Goal: Task Accomplishment & Management: Manage account settings

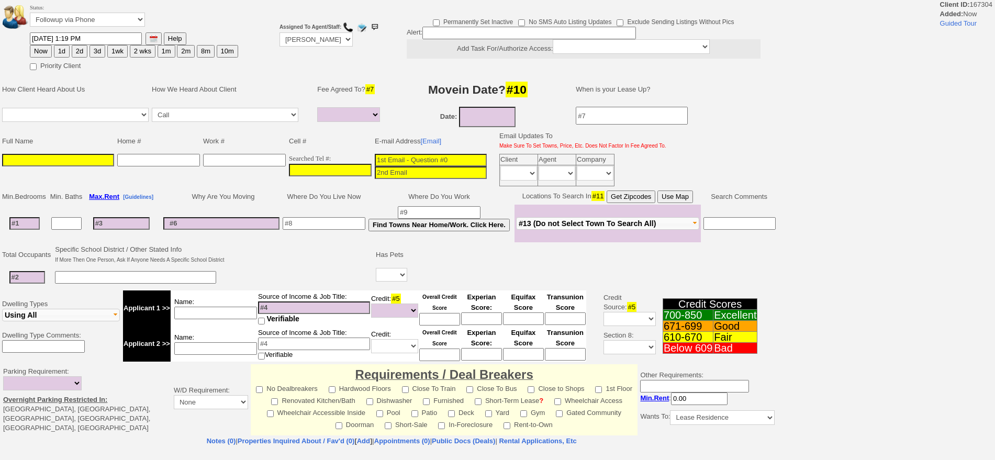
select select
click at [323, 165] on input "___-___-____" at bounding box center [330, 170] width 83 height 13
paste input "914-920-8903"
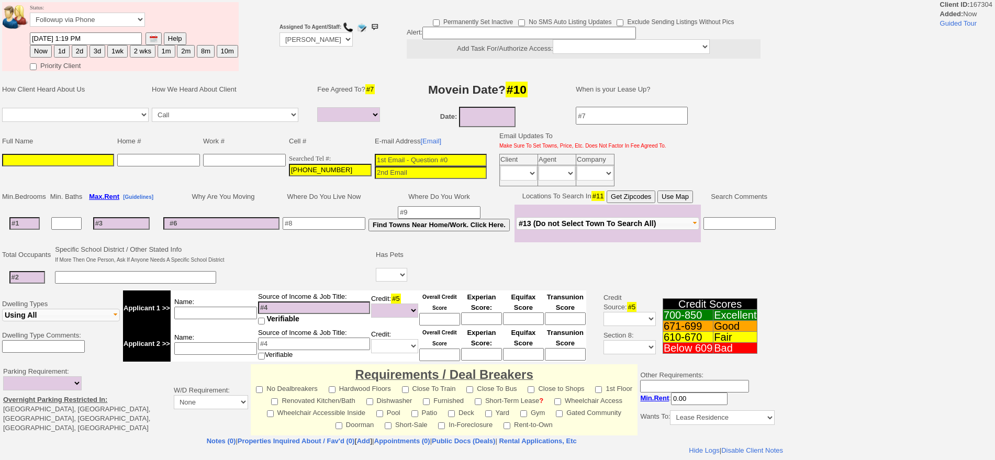
type input "914-920-8903"
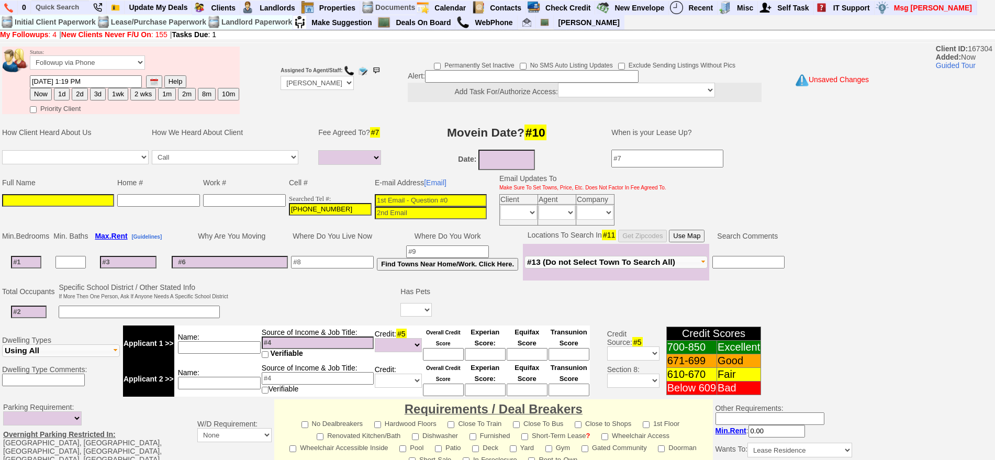
click at [420, 202] on input at bounding box center [431, 200] width 112 height 13
paste input "Jaswinderkaurlakha@yahoo.com"
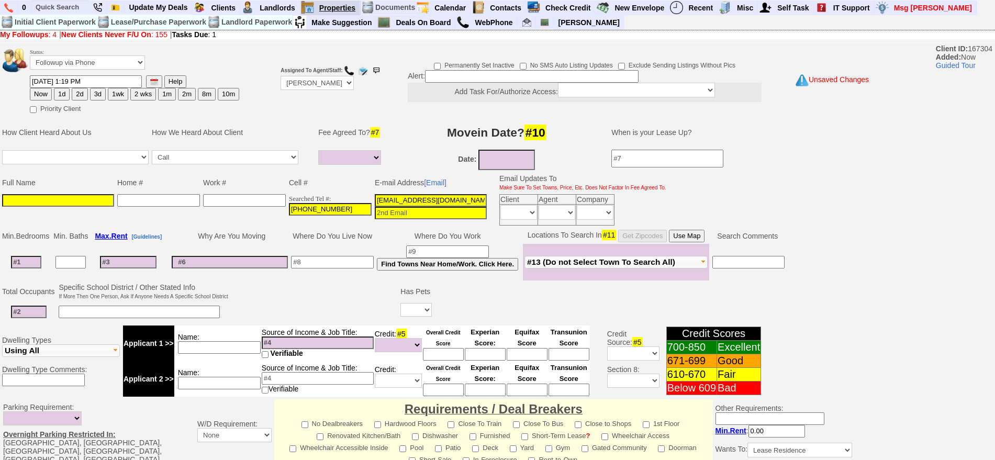
type input "Jaswinderkaurlakha@yahoo.com"
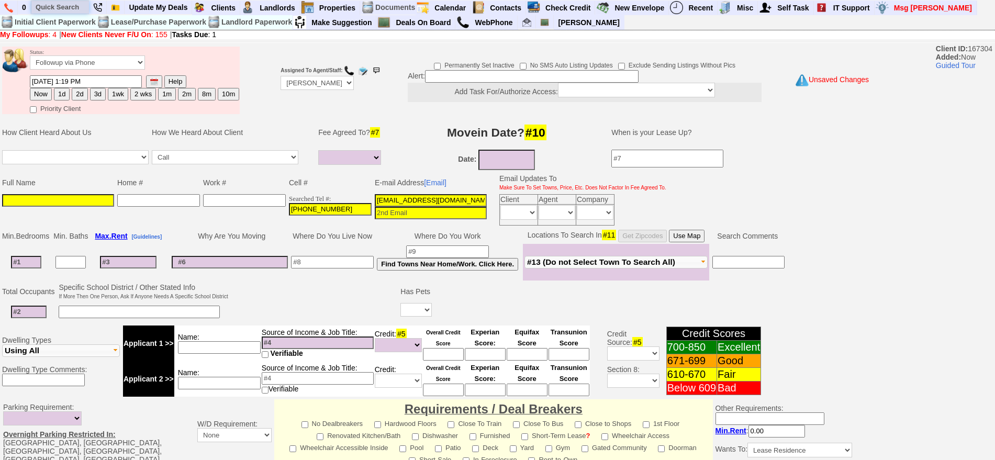
click at [51, 5] on input "text" at bounding box center [60, 7] width 58 height 13
click at [32, 199] on input at bounding box center [58, 200] width 112 height 13
paste input "Jaswinder Lakha"
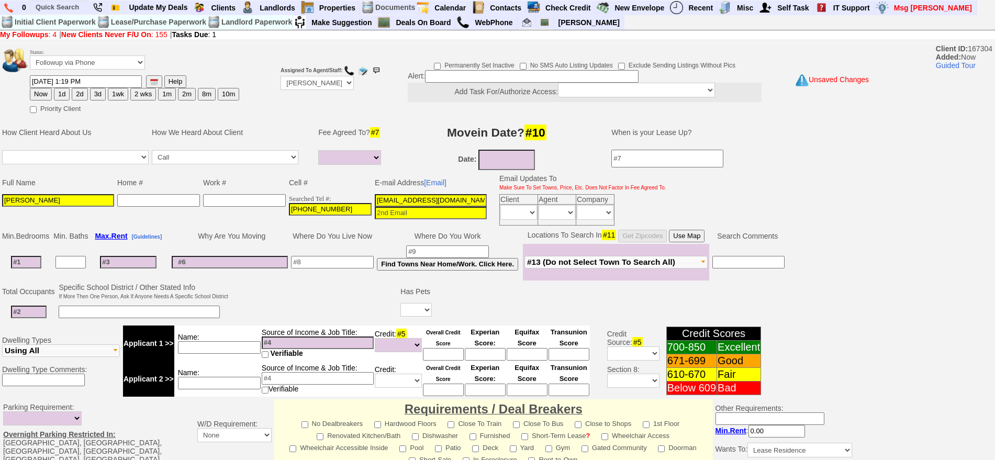
scroll to position [264, 0]
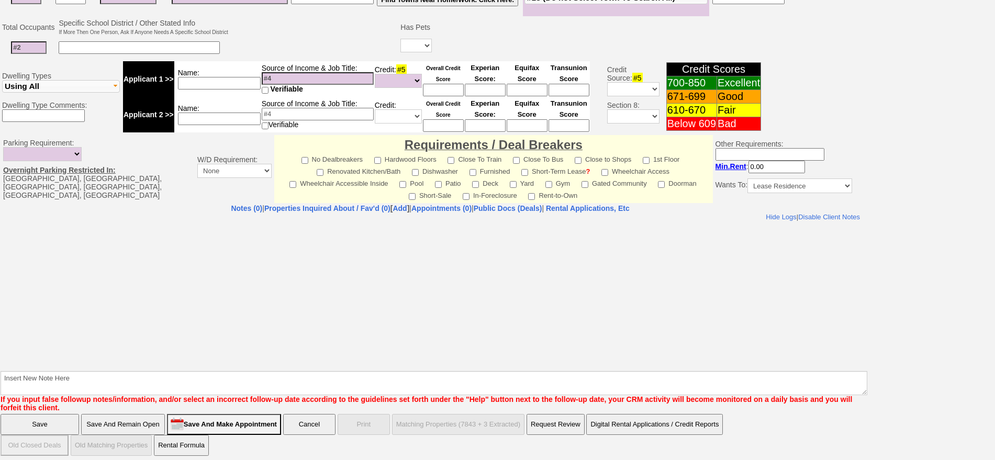
type input "Jaswinder Lakha"
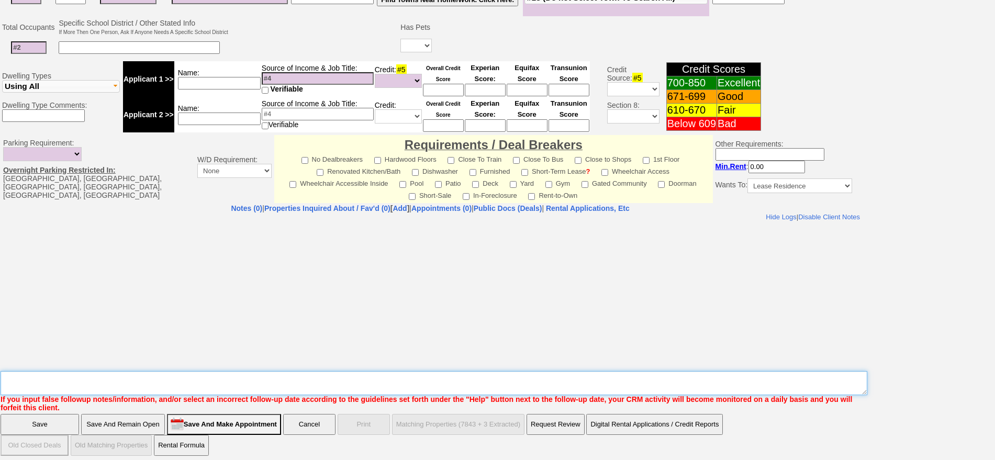
click at [528, 371] on textarea "Insert New Note Here" at bounding box center [434, 383] width 866 height 24
type textarea "rose ave ld fu"
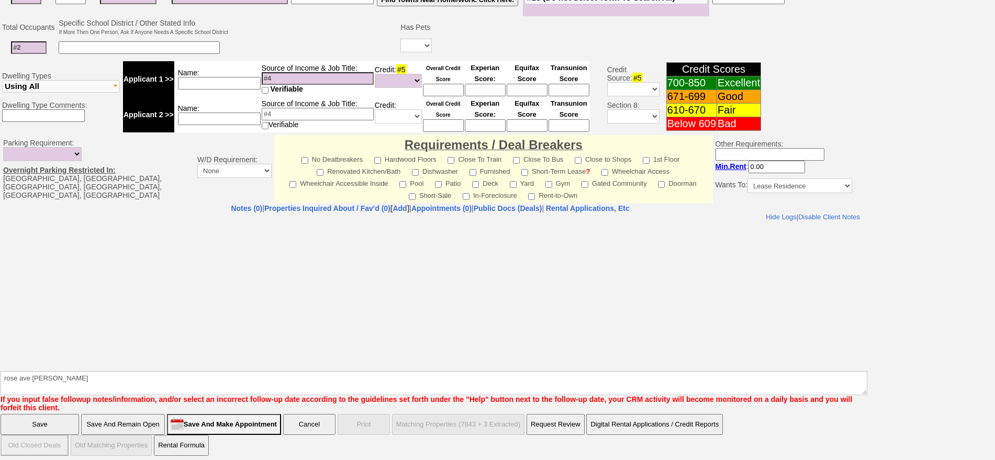
click input "Save" at bounding box center [40, 424] width 78 height 21
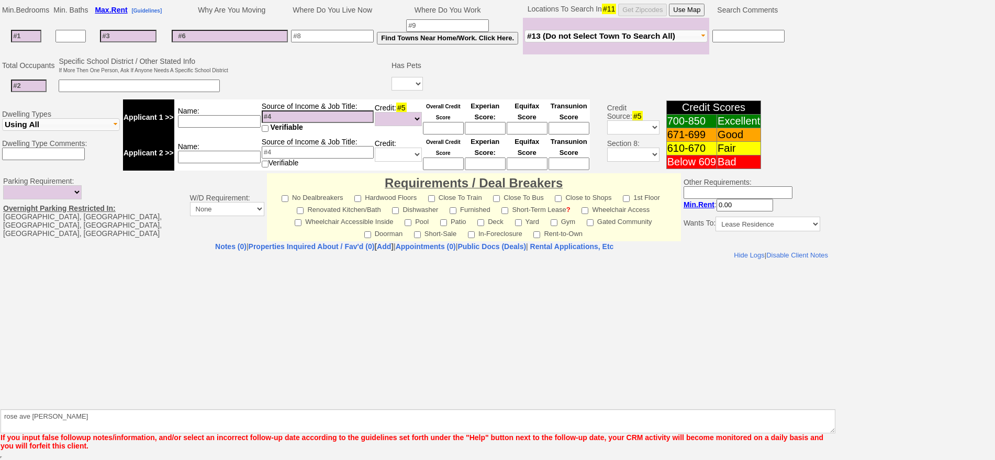
scroll to position [226, 0]
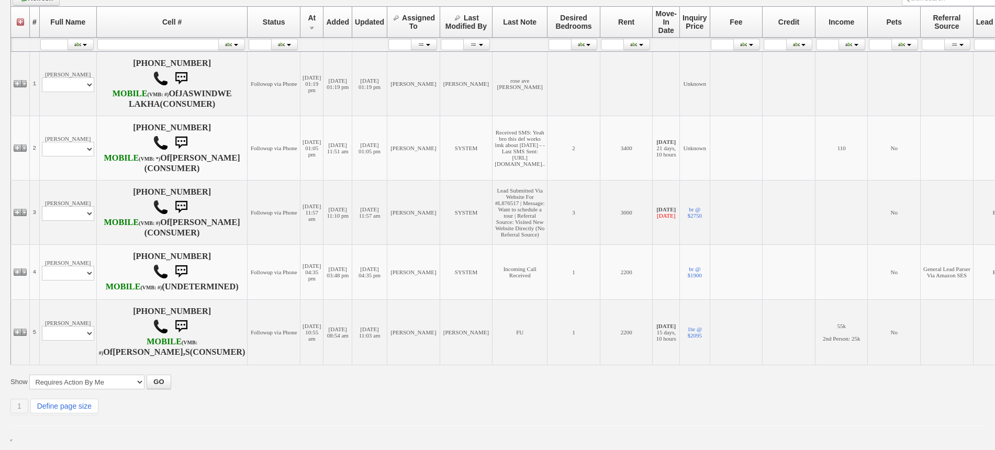
scroll to position [196, 0]
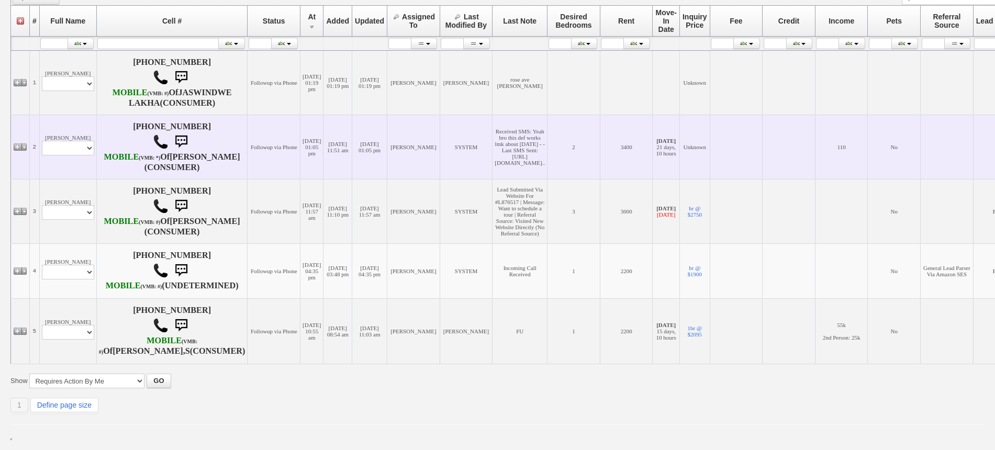
click at [39, 148] on td "Dan Profile Edit Print Email Externally (Will Not Be Tracked In CRM) Closed Dea…" at bounding box center [67, 147] width 57 height 64
click at [42, 149] on select "Profile Edit Print Email Externally (Will Not Be Tracked In CRM) Closed Deals" at bounding box center [68, 148] width 52 height 15
select select "ChangeURL,/crm/custom/edit_client_form.php?redirect=%2Fcrm%2Fclients.php&id=165…"
click at [42, 149] on select "Profile Edit Print Email Externally (Will Not Be Tracked In CRM) Closed Deals" at bounding box center [68, 148] width 52 height 15
select select
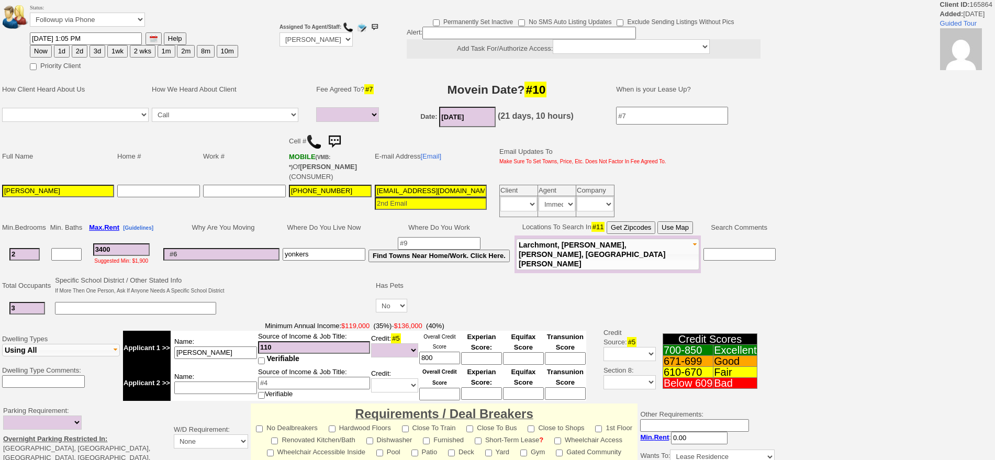
select select
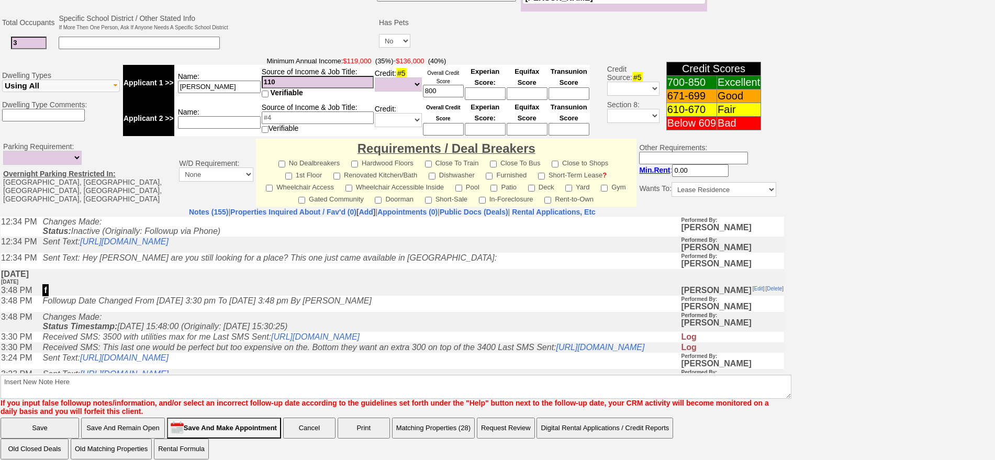
scroll to position [131, 0]
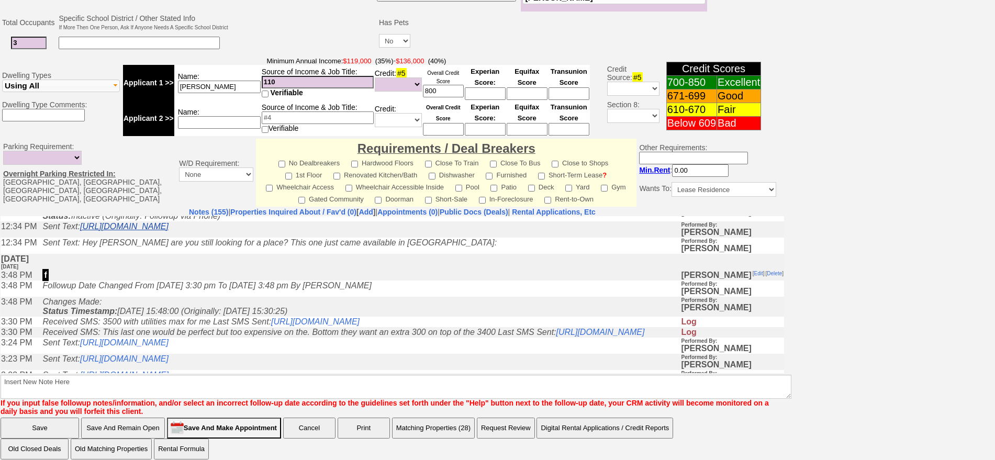
click at [168, 230] on link "https://hshprop.com/?section=view_property&isinternal=1&collection=370649&prope…" at bounding box center [124, 225] width 88 height 9
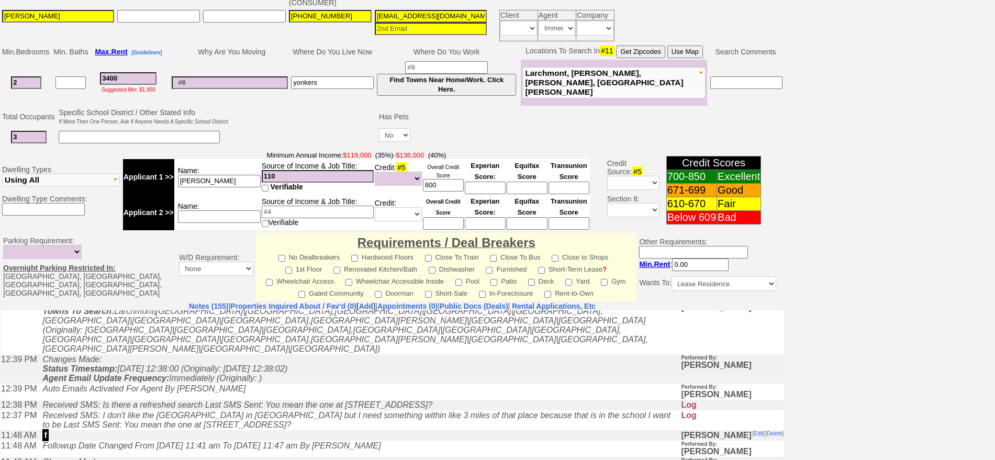
scroll to position [177, 0]
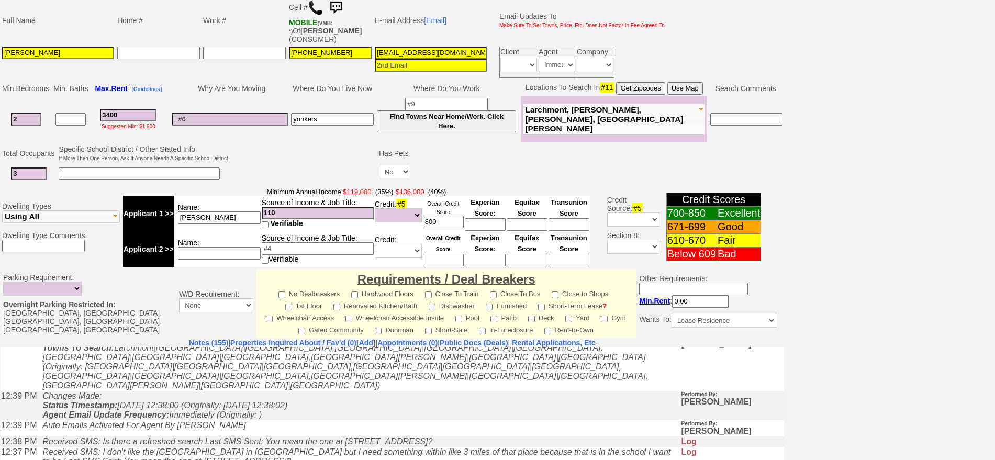
click at [432, 47] on input "cst59fz9hed1i3zynbmterdjyh@convo.zillow.com" at bounding box center [431, 53] width 112 height 13
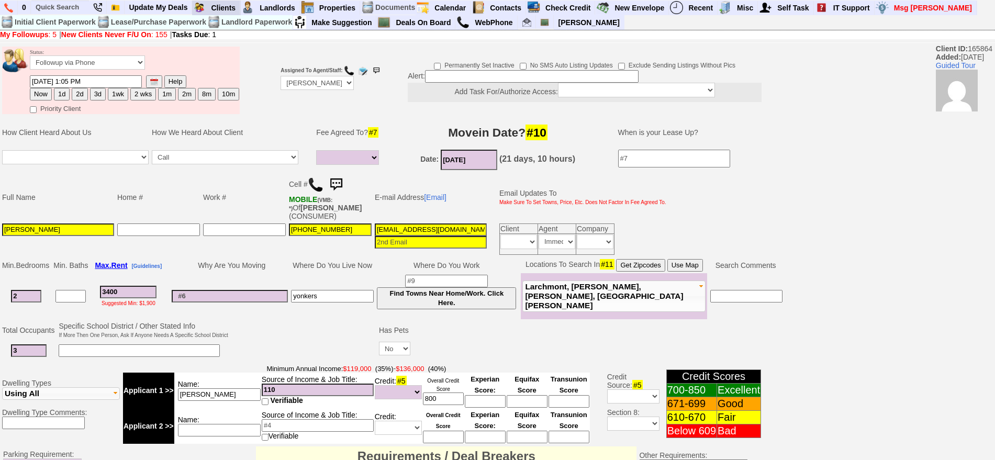
type input "[EMAIL_ADDRESS][DOMAIN_NAME]"
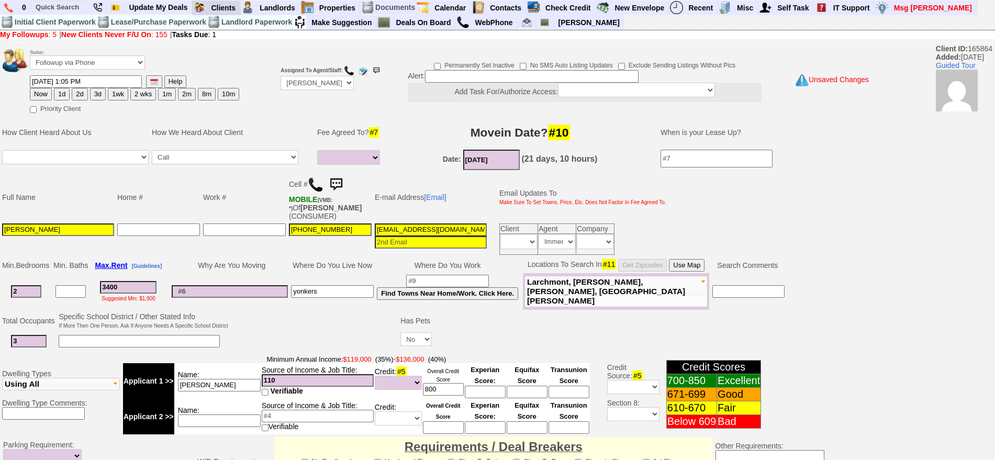
scroll to position [841, 0]
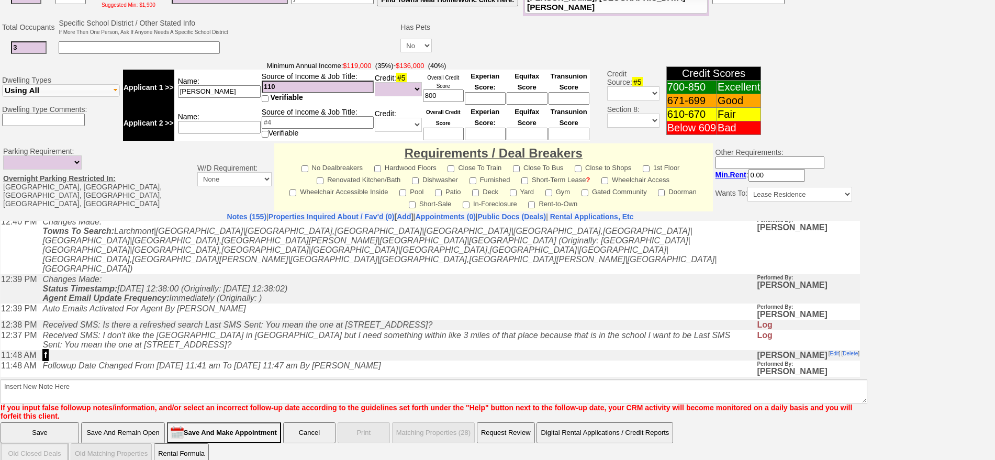
click at [133, 422] on input "Save And Remain Open" at bounding box center [123, 432] width 84 height 21
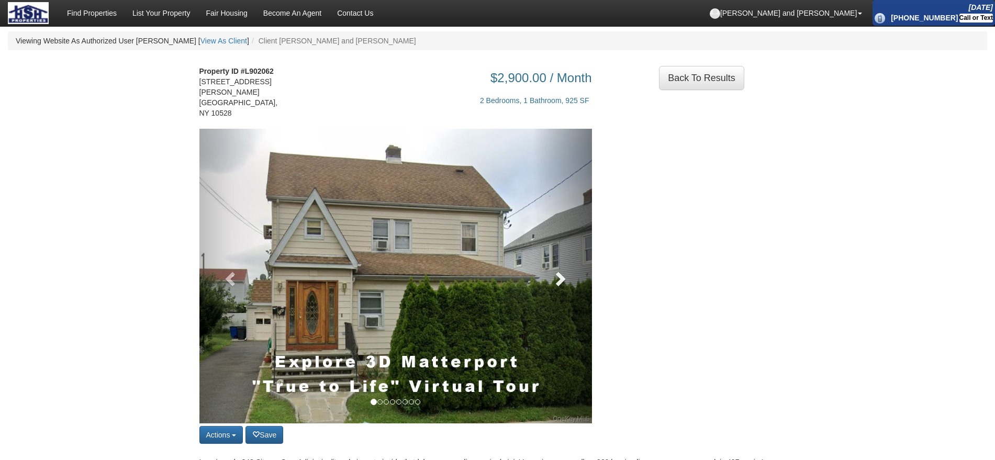
click at [570, 245] on link at bounding box center [562, 276] width 59 height 295
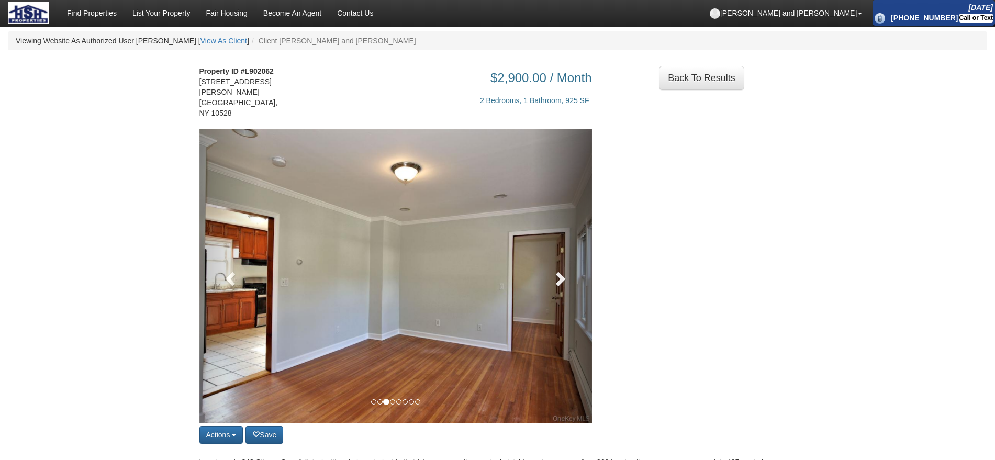
click at [559, 271] on span at bounding box center [559, 279] width 16 height 16
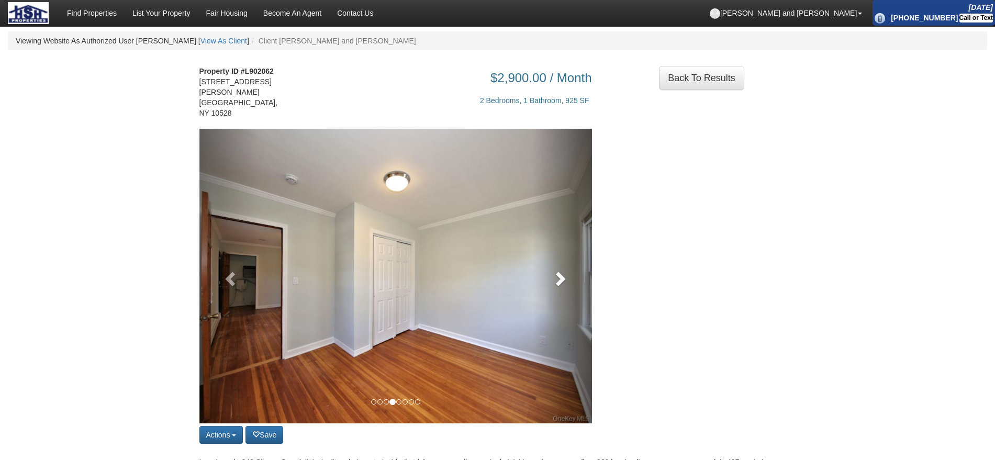
click at [559, 271] on span at bounding box center [559, 279] width 16 height 16
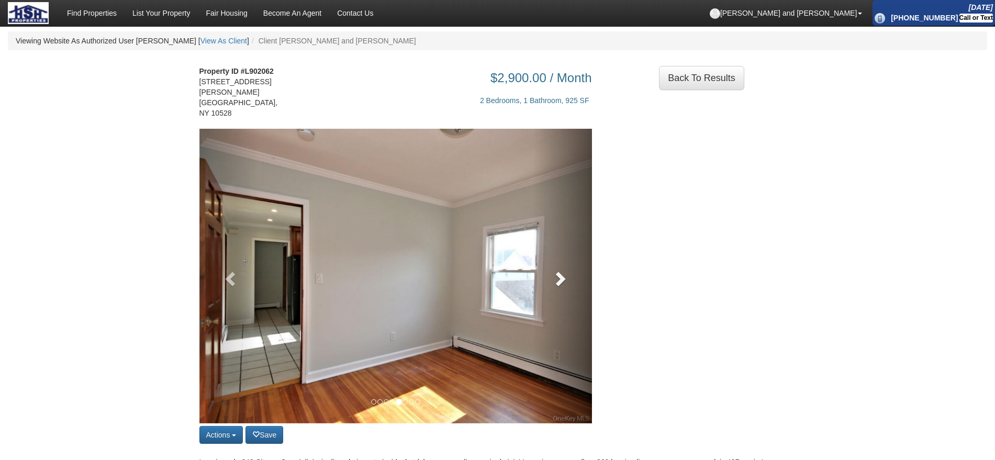
click at [559, 271] on span at bounding box center [559, 279] width 16 height 16
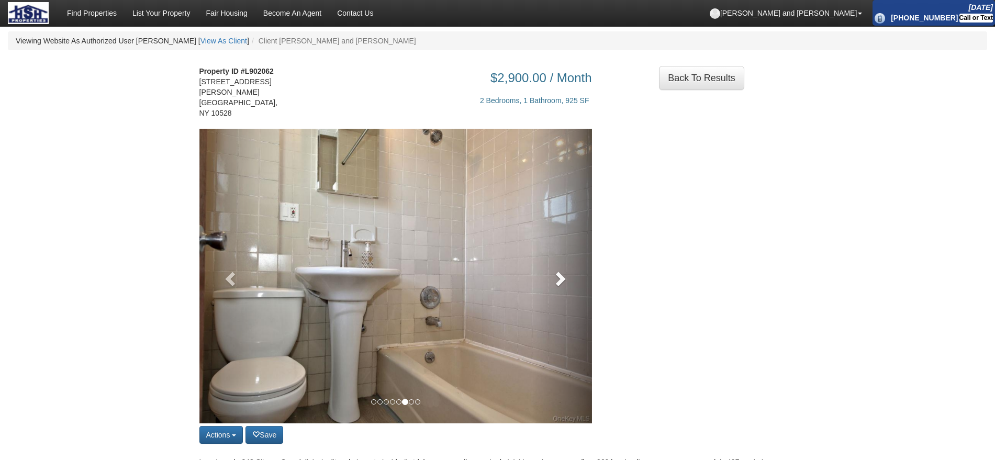
scroll to position [65, 0]
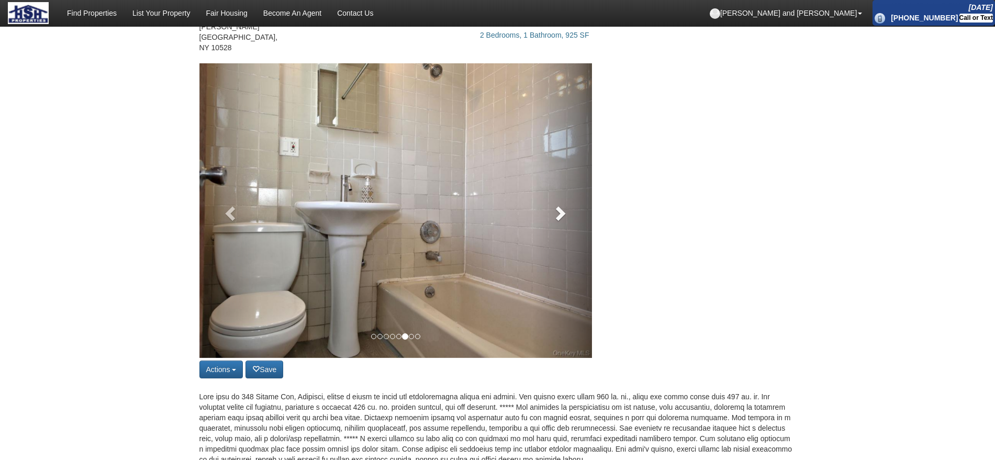
click at [562, 205] on span at bounding box center [559, 213] width 16 height 16
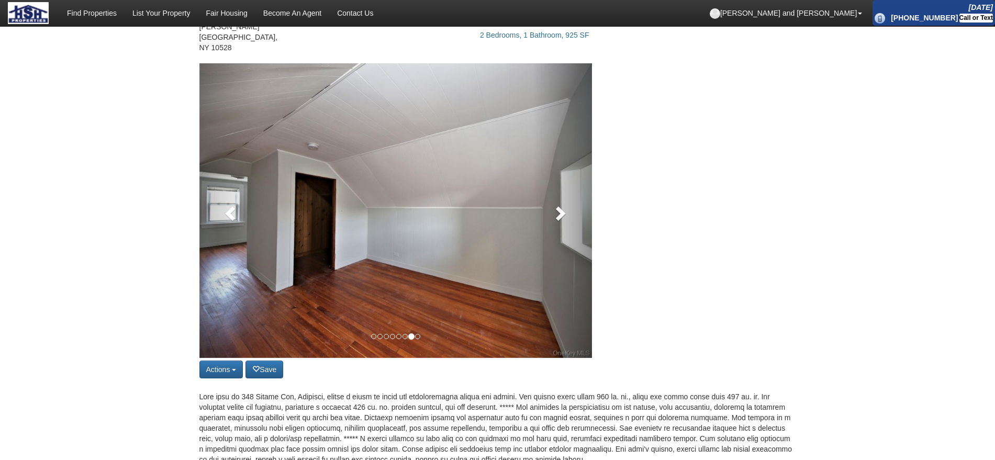
click at [562, 205] on span at bounding box center [559, 213] width 16 height 16
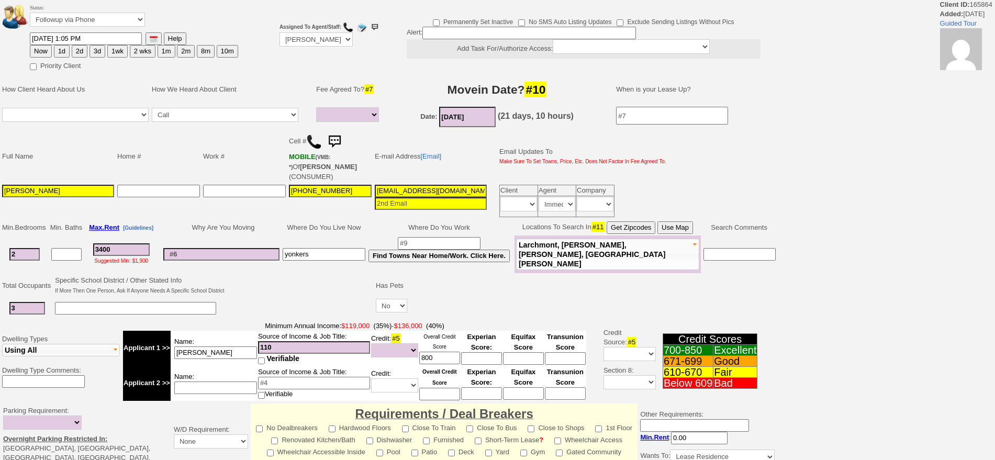
select select
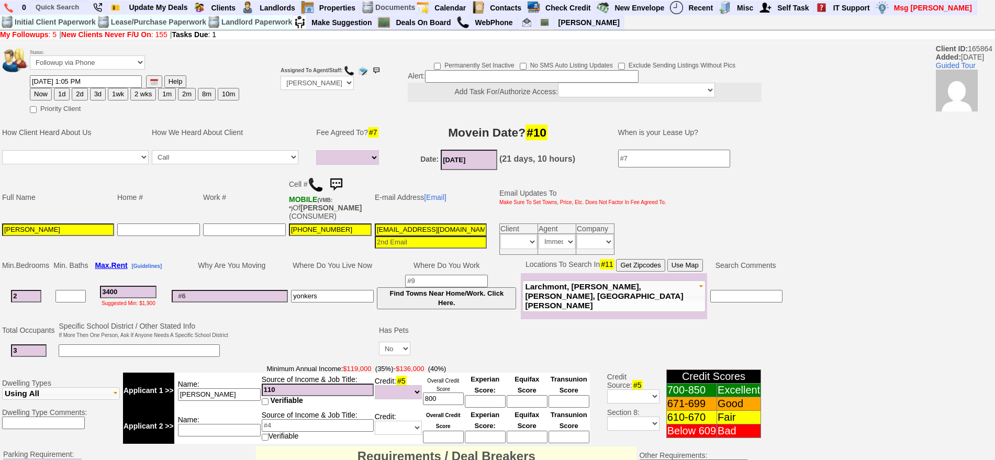
click at [341, 180] on img at bounding box center [335, 184] width 21 height 21
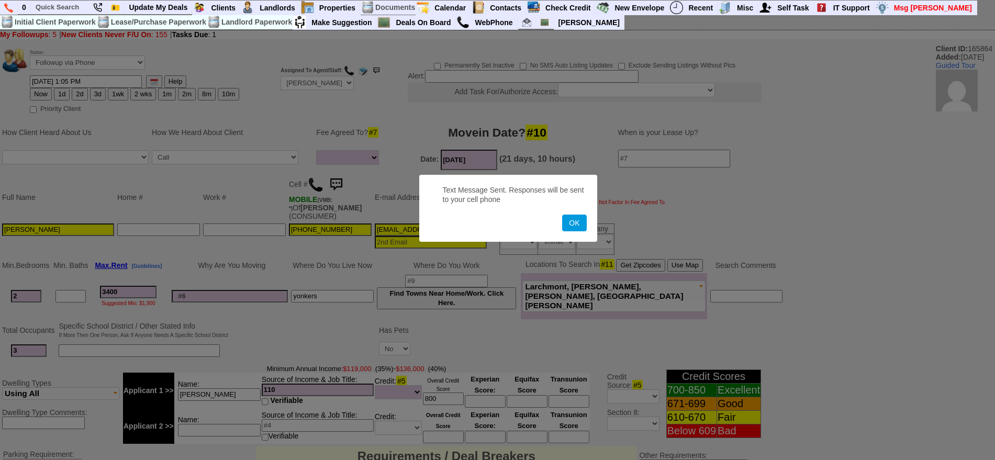
click at [562, 215] on button "OK" at bounding box center [574, 223] width 24 height 17
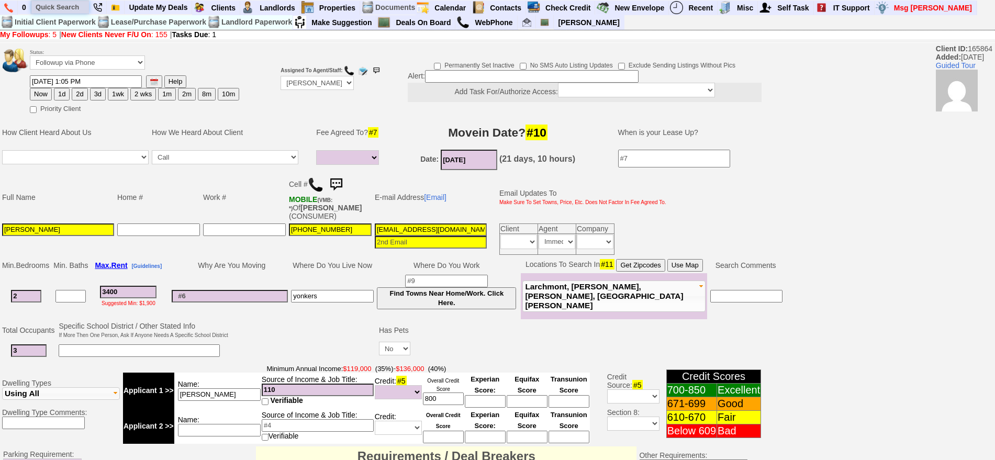
click at [73, 2] on input "text" at bounding box center [60, 7] width 58 height 13
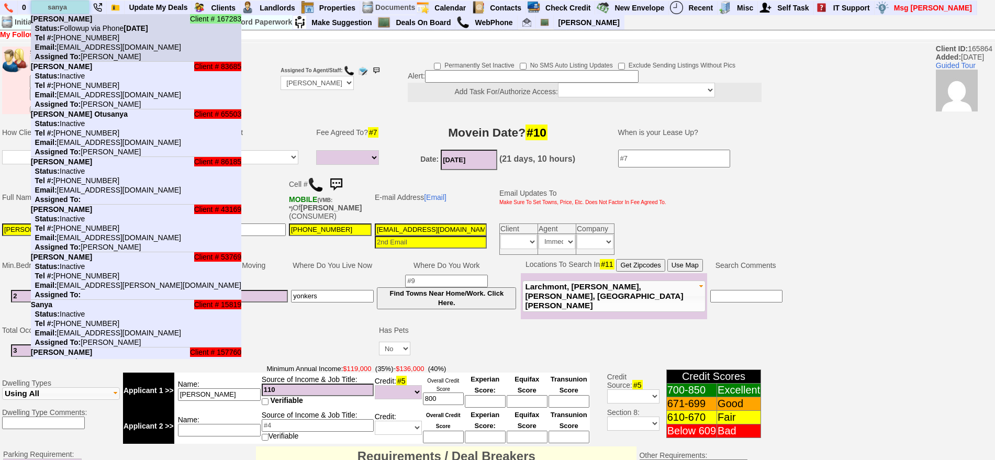
type input "sanya"
click at [84, 26] on nobr "Status: Followup via Phone Saturday, August 16th, 2025" at bounding box center [89, 28] width 117 height 8
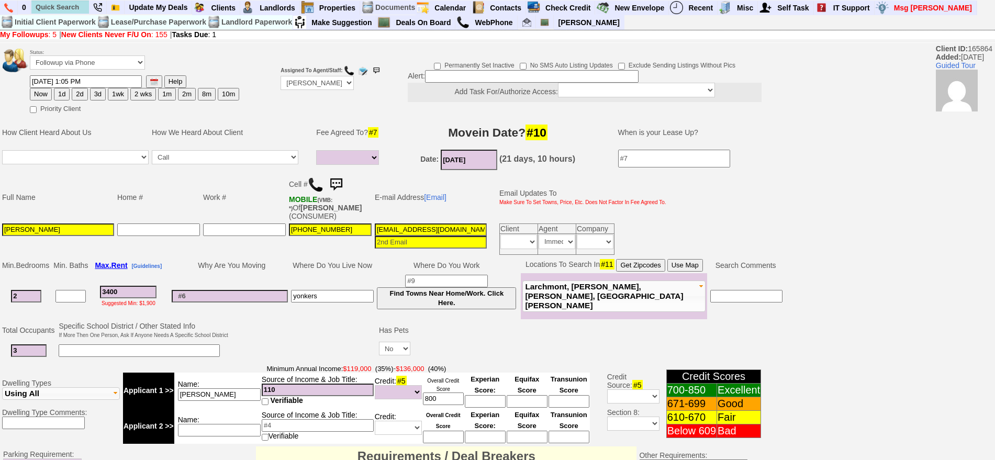
click at [340, 183] on img at bounding box center [335, 184] width 21 height 21
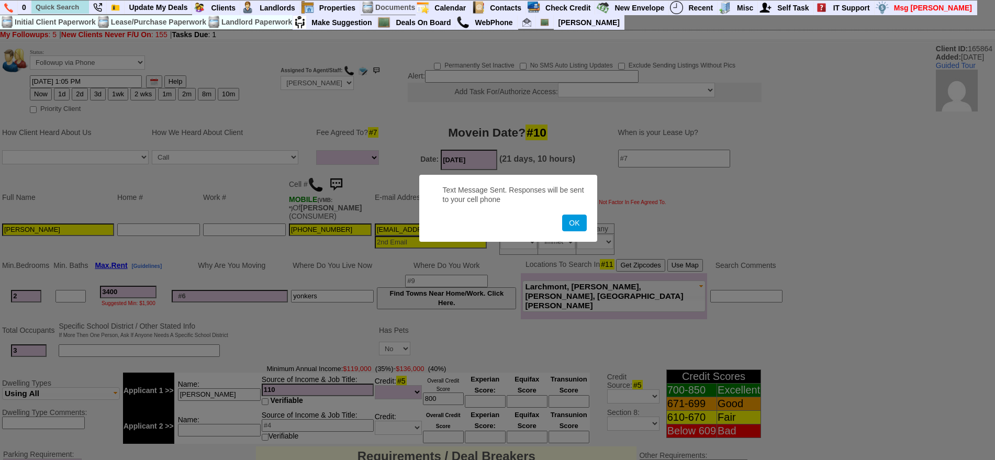
click at [562, 215] on button "OK" at bounding box center [574, 223] width 24 height 17
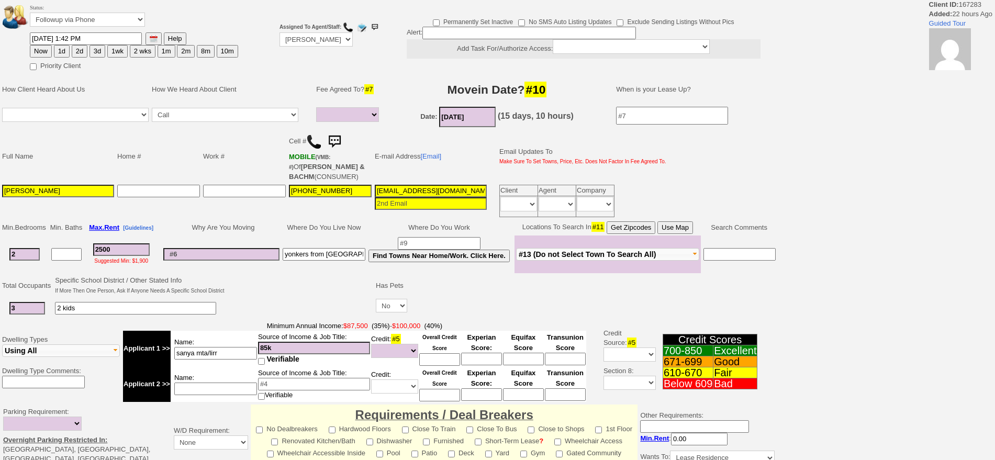
select select
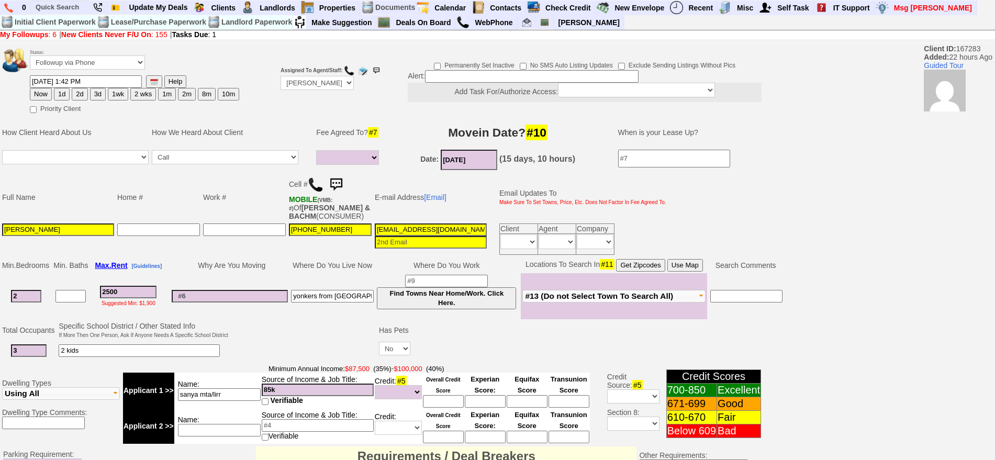
click at [343, 173] on td "Cell # MOBILE (VMB: #) Of [PERSON_NAME] & BACHM (CONSUMER)" at bounding box center [330, 197] width 86 height 49
click at [341, 174] on img at bounding box center [335, 184] width 21 height 21
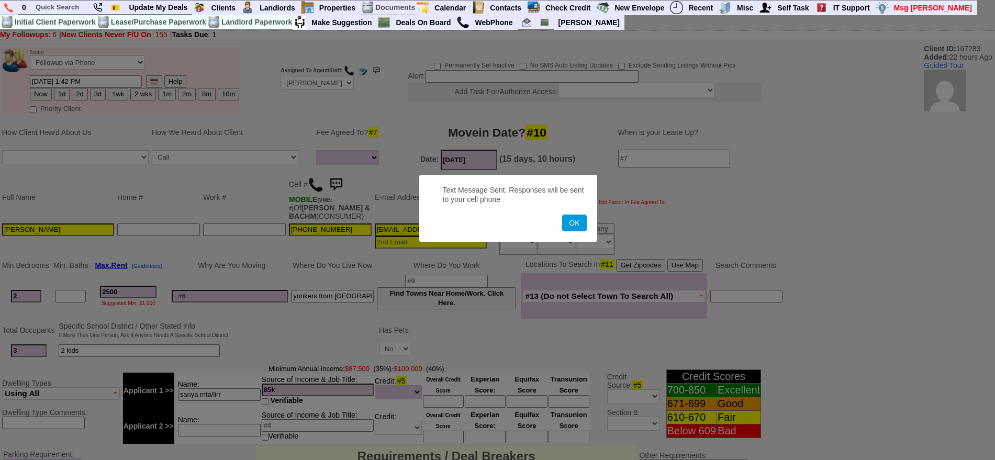
click at [562, 215] on button "OK" at bounding box center [574, 223] width 24 height 17
